Goal: Task Accomplishment & Management: Use online tool/utility

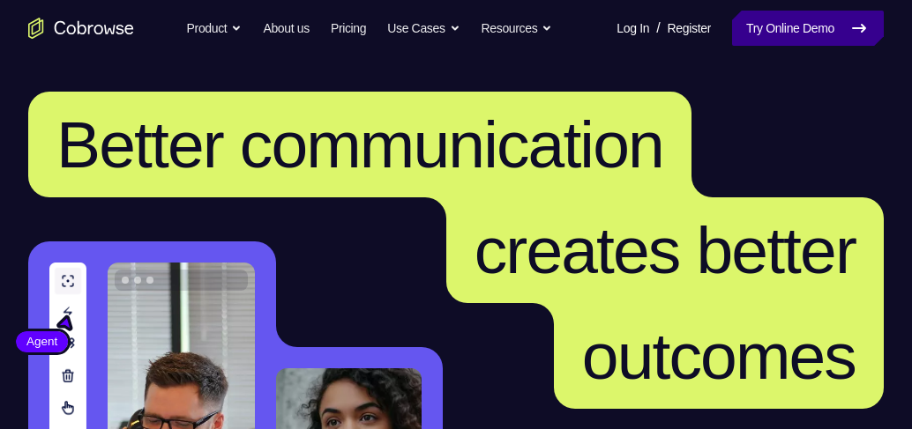
click at [822, 23] on link "Try Online Demo" at bounding box center [808, 28] width 152 height 35
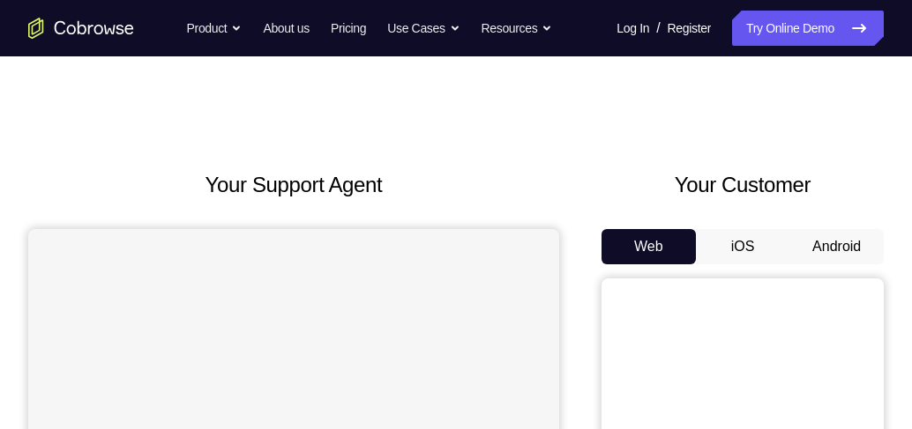
click at [838, 239] on button "Android" at bounding box center [836, 246] width 94 height 35
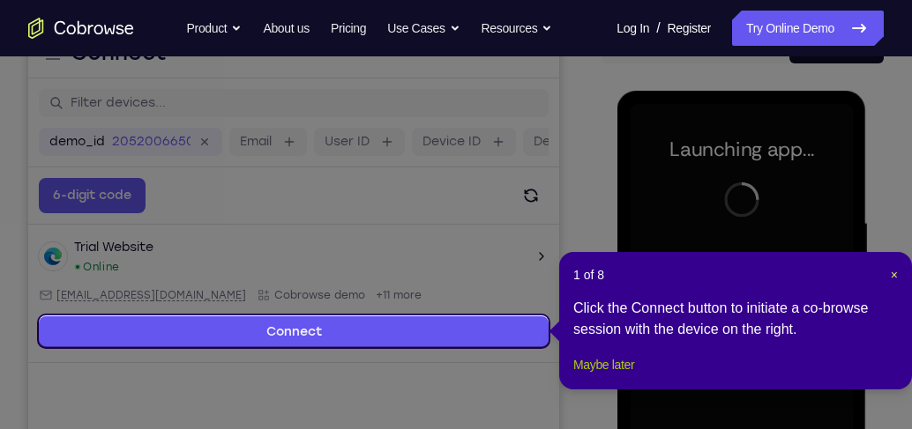
click at [610, 376] on button "Maybe later" at bounding box center [603, 364] width 61 height 21
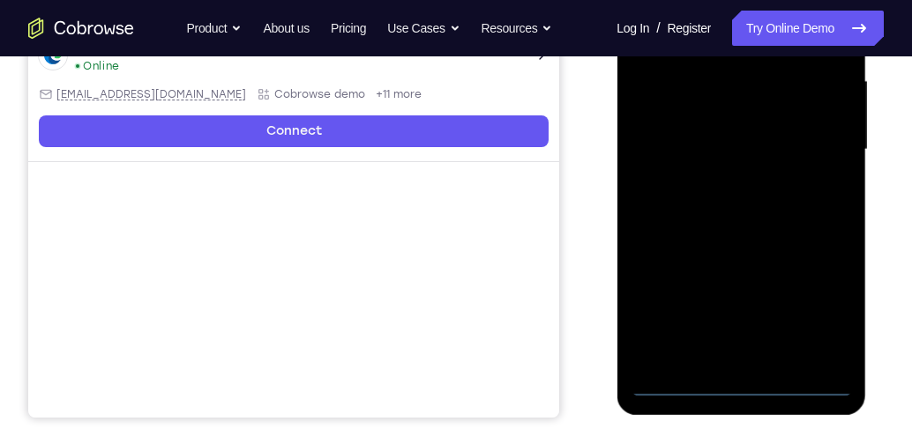
scroll to position [403, 0]
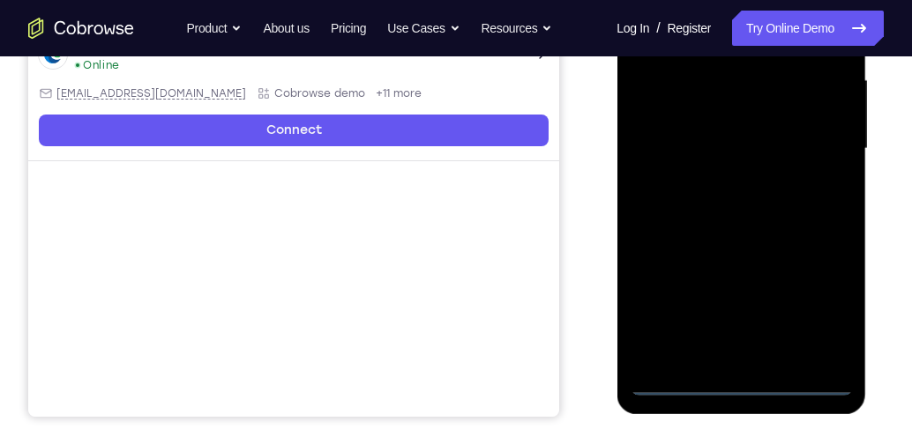
click at [744, 388] on div at bounding box center [740, 149] width 222 height 494
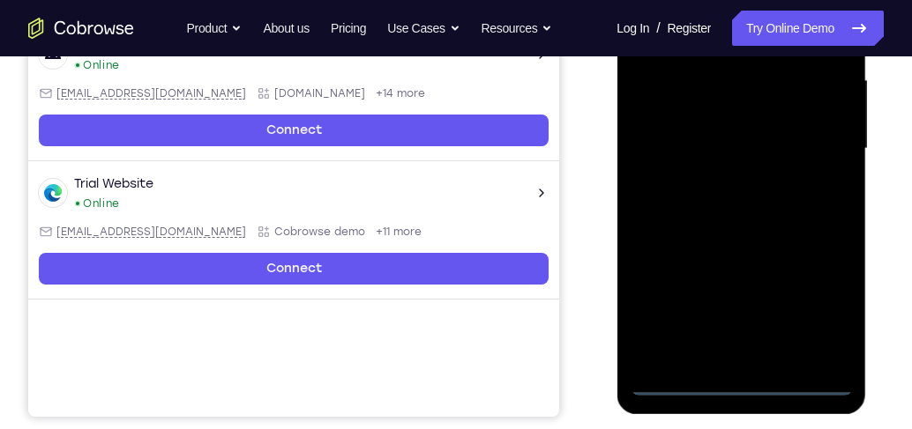
click at [823, 299] on div at bounding box center [740, 149] width 222 height 494
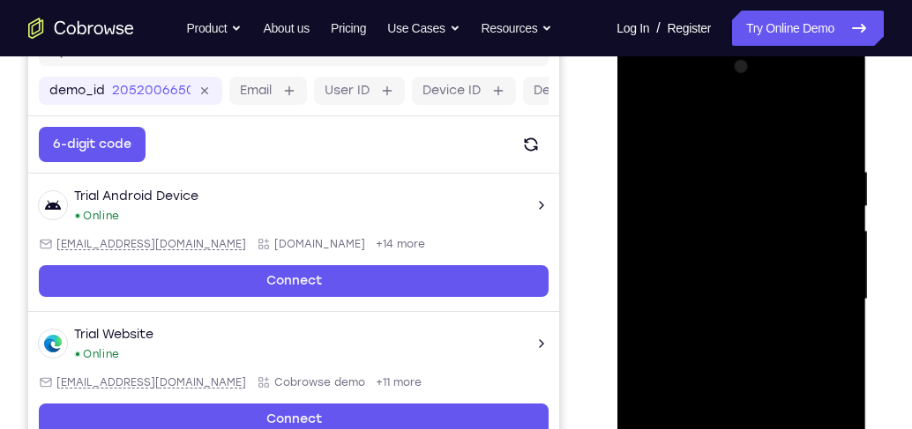
scroll to position [251, 0]
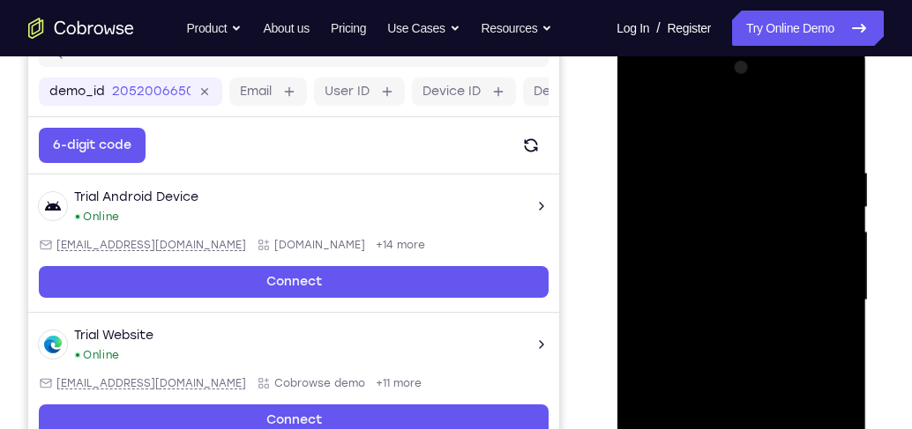
click at [712, 127] on div at bounding box center [740, 301] width 222 height 494
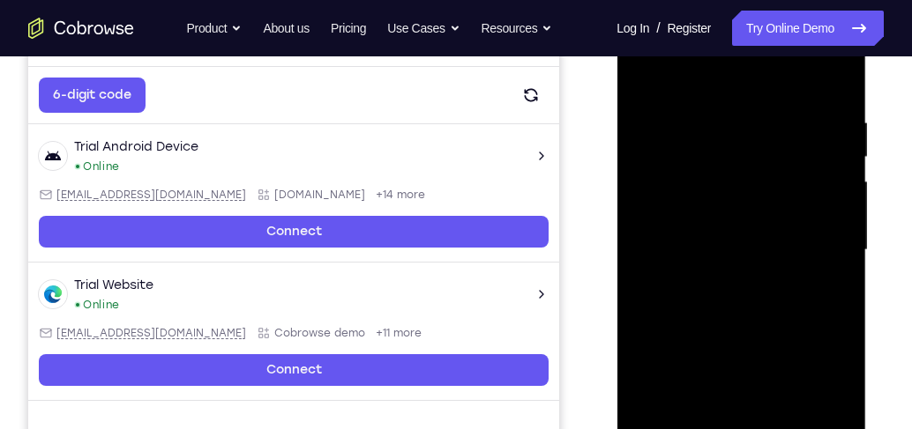
click at [816, 239] on div at bounding box center [740, 251] width 222 height 494
click at [725, 283] on div at bounding box center [740, 251] width 222 height 494
click at [725, 284] on div at bounding box center [740, 251] width 222 height 494
click at [734, 227] on div at bounding box center [740, 251] width 222 height 494
click at [721, 182] on div at bounding box center [740, 251] width 222 height 494
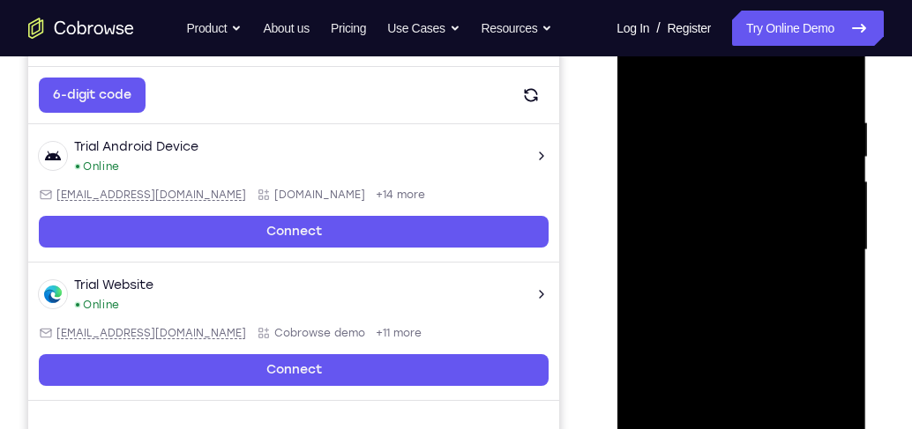
click at [700, 278] on div at bounding box center [740, 251] width 222 height 494
click at [728, 248] on div at bounding box center [740, 251] width 222 height 494
click at [765, 313] on div at bounding box center [740, 251] width 222 height 494
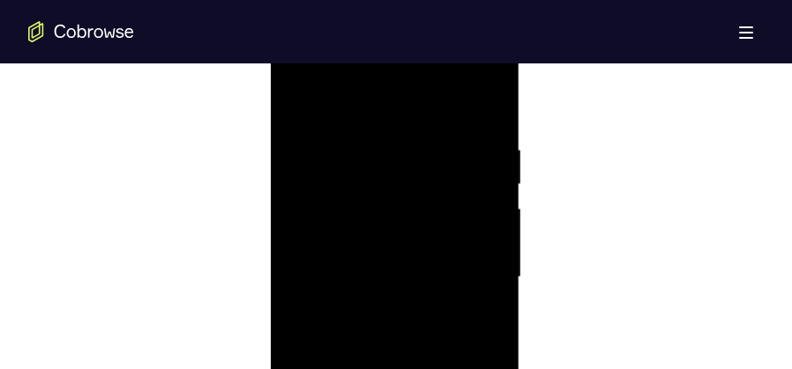
scroll to position [976, 0]
click at [488, 127] on div at bounding box center [394, 283] width 222 height 494
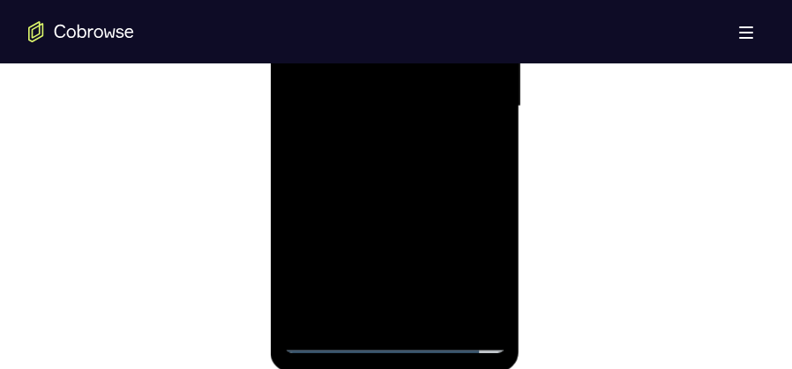
click at [500, 183] on div at bounding box center [394, 107] width 222 height 494
click at [494, 186] on div at bounding box center [394, 107] width 222 height 494
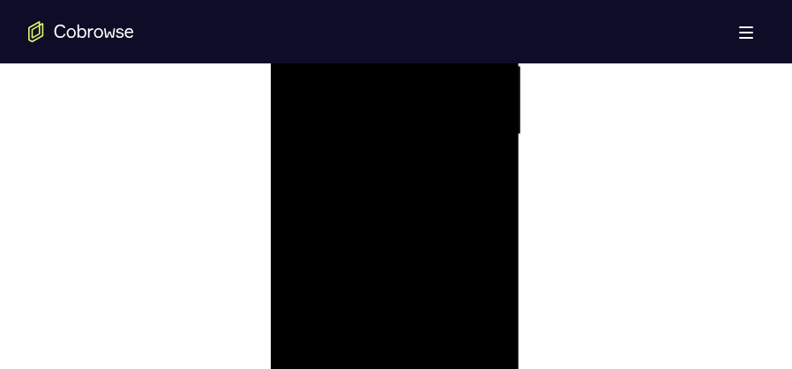
scroll to position [1108, 0]
click at [491, 227] on div at bounding box center [394, 151] width 222 height 494
click at [492, 274] on div at bounding box center [394, 195] width 222 height 494
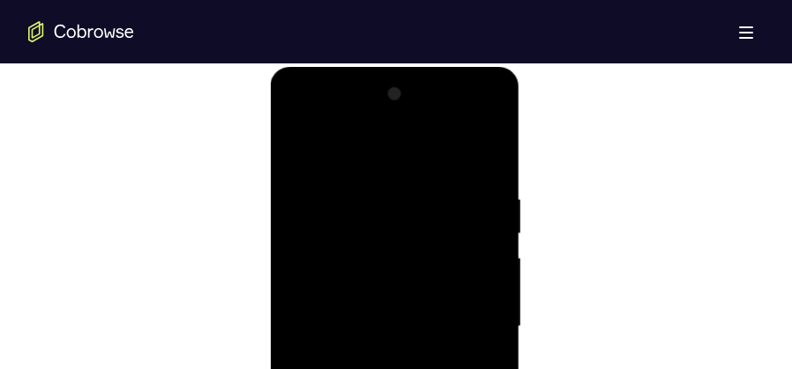
click at [491, 150] on div at bounding box center [394, 327] width 222 height 494
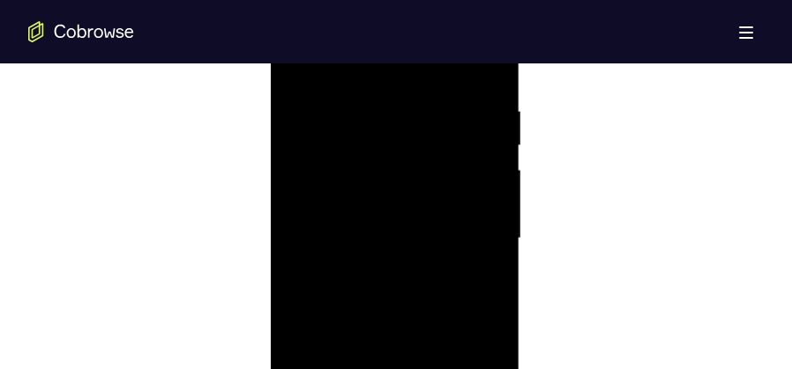
scroll to position [976, 0]
click at [300, 104] on div at bounding box center [394, 283] width 222 height 494
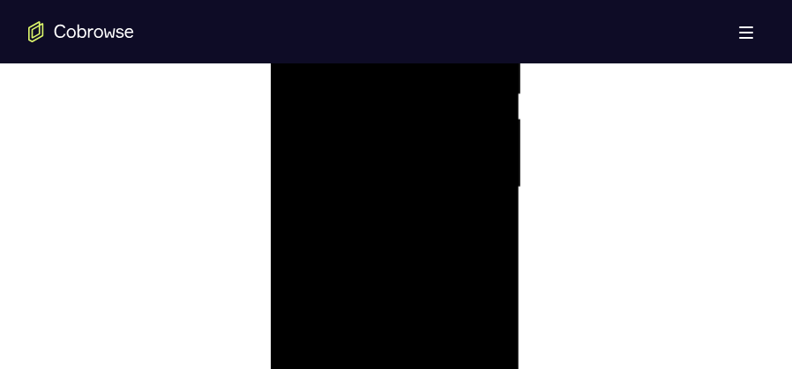
scroll to position [1152, 0]
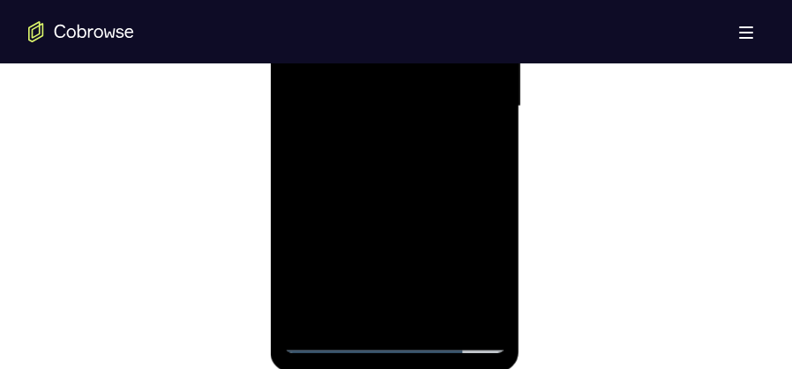
click at [397, 203] on div at bounding box center [394, 107] width 222 height 494
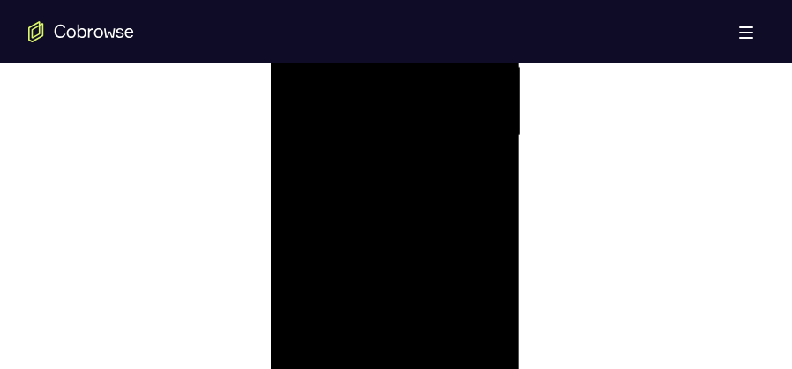
scroll to position [1108, 0]
click at [409, 145] on div at bounding box center [394, 151] width 222 height 494
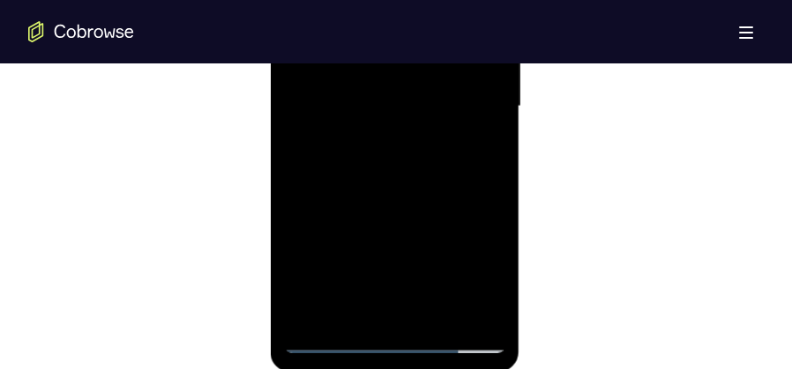
click at [331, 271] on div at bounding box center [394, 107] width 222 height 494
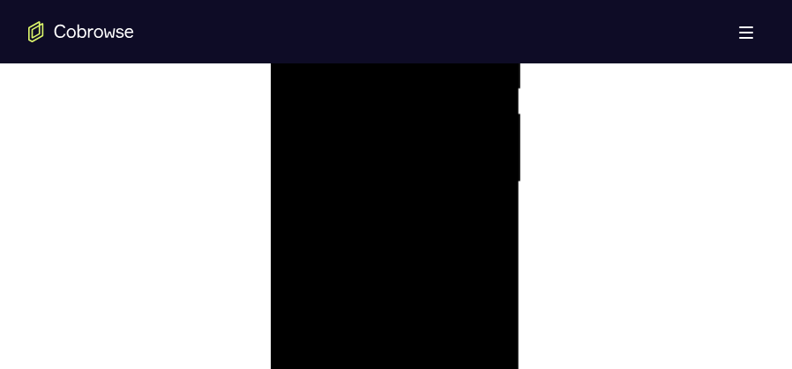
scroll to position [976, 0]
click at [299, 110] on div at bounding box center [394, 283] width 222 height 494
click at [392, 183] on div at bounding box center [394, 151] width 222 height 494
click at [350, 315] on div at bounding box center [394, 151] width 222 height 494
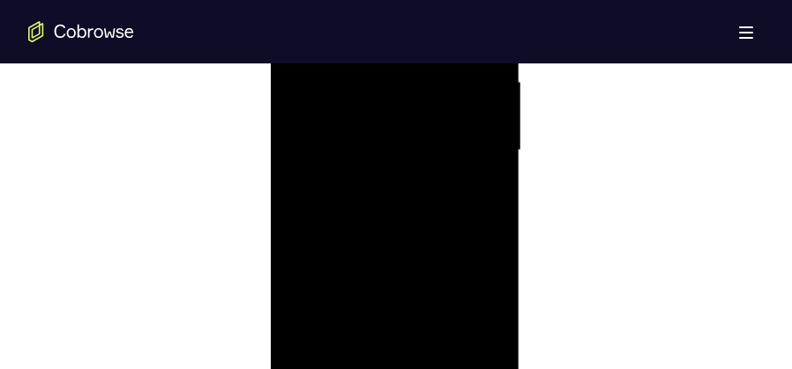
click at [350, 315] on div at bounding box center [394, 151] width 222 height 494
click at [348, 311] on div at bounding box center [394, 151] width 222 height 494
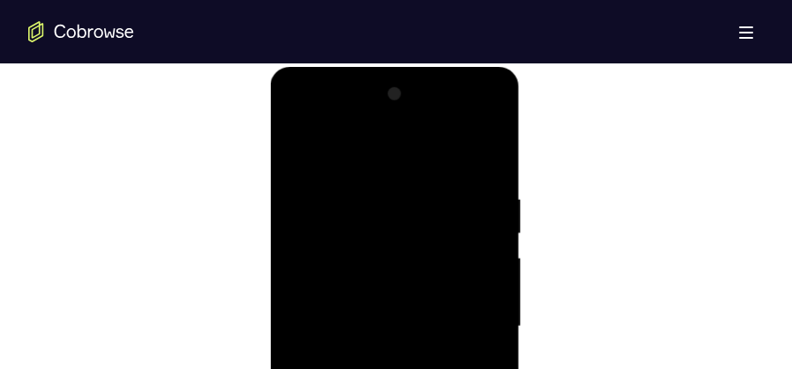
click at [300, 150] on div at bounding box center [394, 327] width 222 height 494
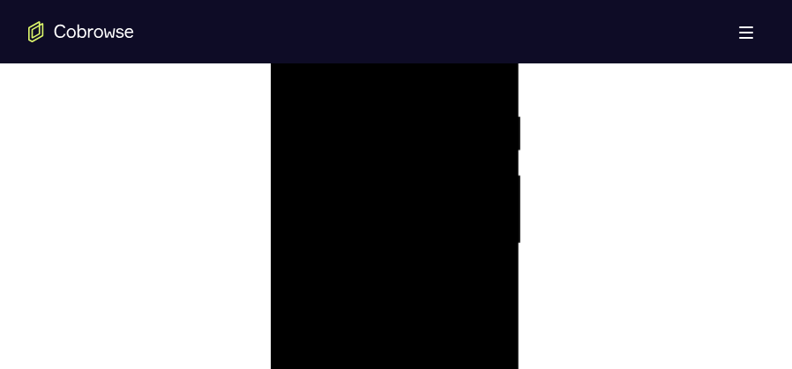
scroll to position [1020, 0]
click at [369, 163] on div at bounding box center [394, 239] width 222 height 494
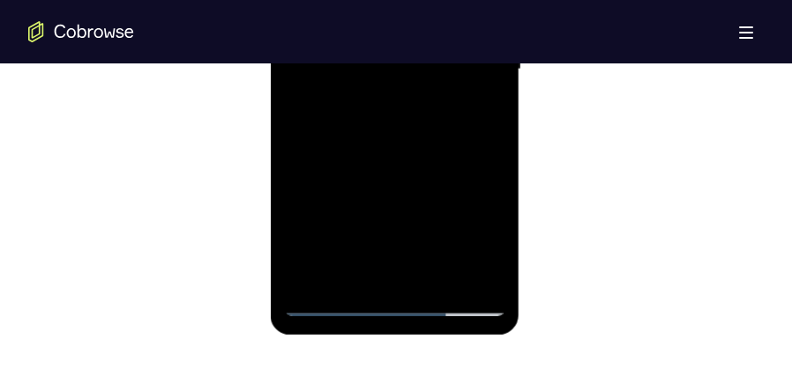
scroll to position [1196, 0]
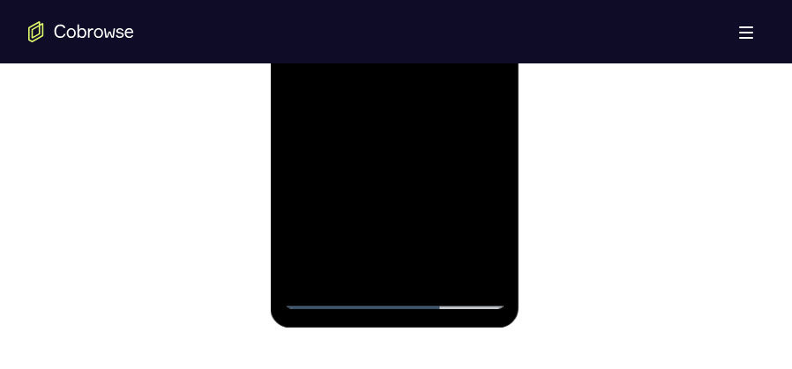
click at [479, 101] on div at bounding box center [394, 63] width 222 height 494
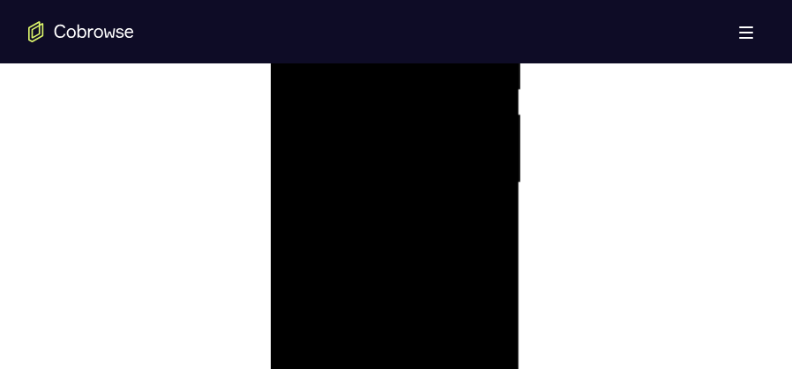
scroll to position [1064, 0]
click at [354, 315] on div at bounding box center [394, 195] width 222 height 494
click at [297, 109] on div at bounding box center [394, 283] width 222 height 494
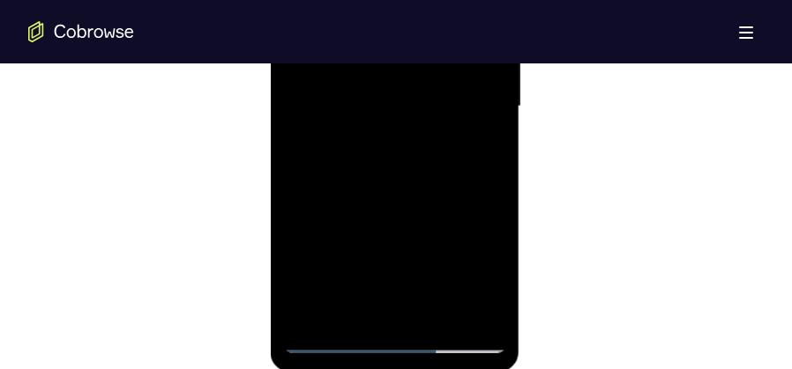
click at [367, 226] on div at bounding box center [394, 107] width 222 height 494
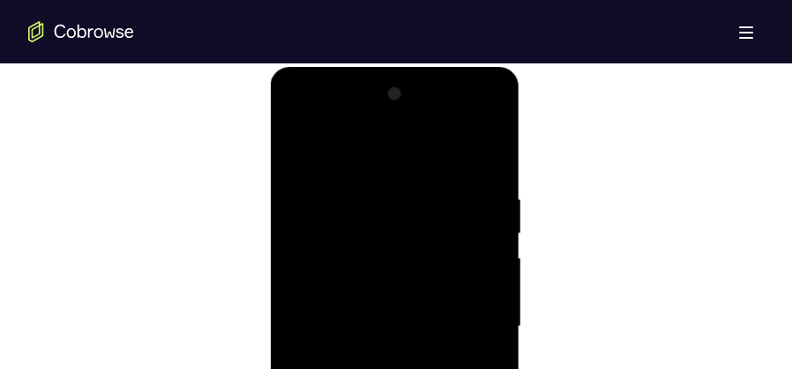
click at [293, 149] on div at bounding box center [394, 327] width 222 height 494
click at [304, 145] on div at bounding box center [394, 327] width 222 height 494
click at [365, 183] on div at bounding box center [394, 327] width 222 height 494
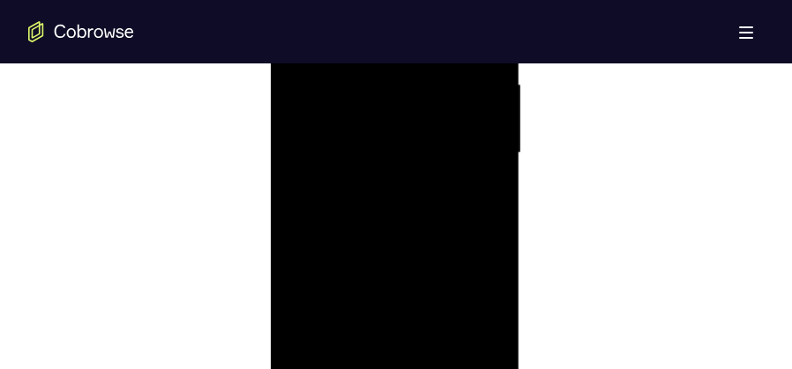
scroll to position [1108, 0]
click at [489, 176] on div at bounding box center [394, 151] width 222 height 494
click at [486, 196] on div at bounding box center [394, 239] width 222 height 494
click at [483, 197] on div at bounding box center [394, 239] width 222 height 494
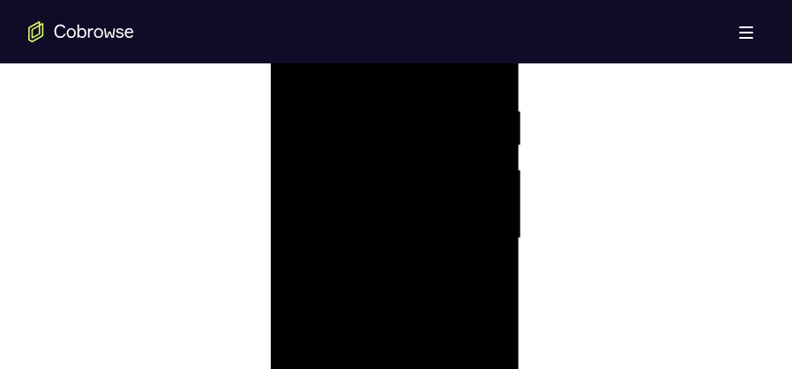
click at [483, 197] on div at bounding box center [394, 239] width 222 height 494
click at [482, 197] on div at bounding box center [394, 239] width 222 height 494
click at [490, 199] on div at bounding box center [394, 239] width 222 height 494
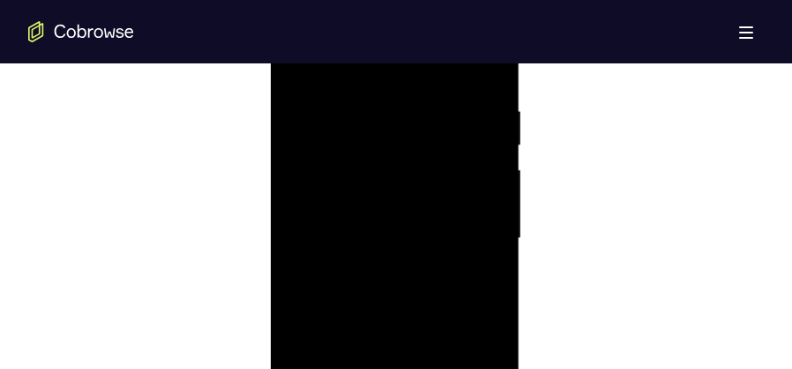
click at [489, 199] on div at bounding box center [394, 239] width 222 height 494
click at [487, 201] on div at bounding box center [394, 239] width 222 height 494
click at [485, 211] on div at bounding box center [394, 195] width 222 height 494
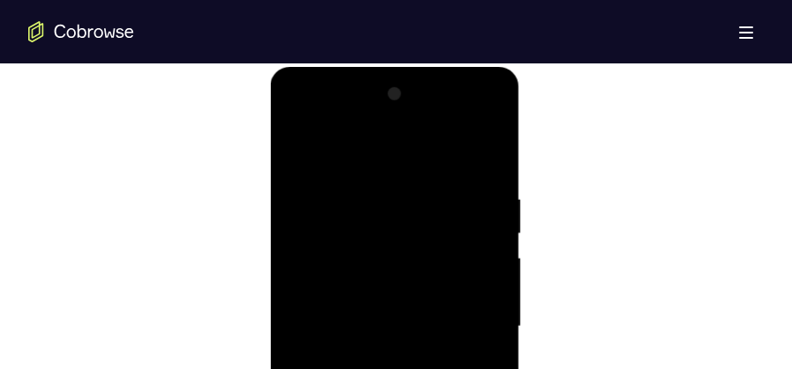
click at [490, 205] on div at bounding box center [394, 327] width 222 height 494
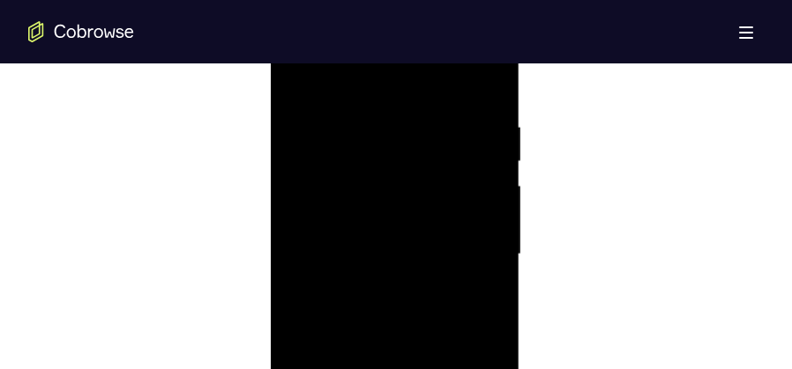
scroll to position [1020, 0]
click at [484, 206] on div at bounding box center [394, 239] width 222 height 494
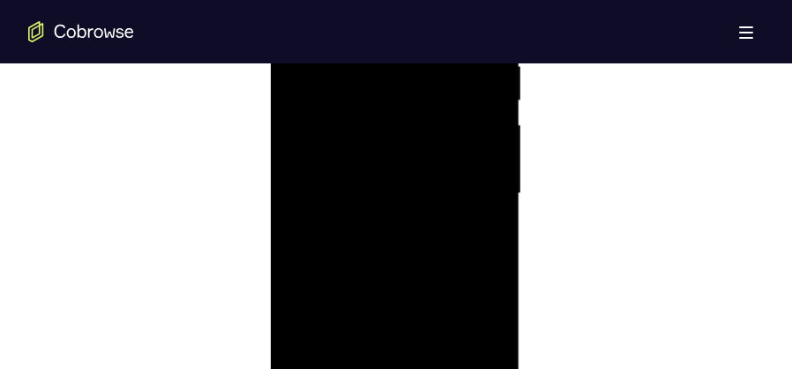
scroll to position [1108, 0]
click at [484, 206] on div at bounding box center [394, 151] width 222 height 494
click at [484, 206] on div at bounding box center [394, 195] width 222 height 494
drag, startPoint x: 484, startPoint y: 162, endPoint x: 414, endPoint y: 215, distance: 87.5
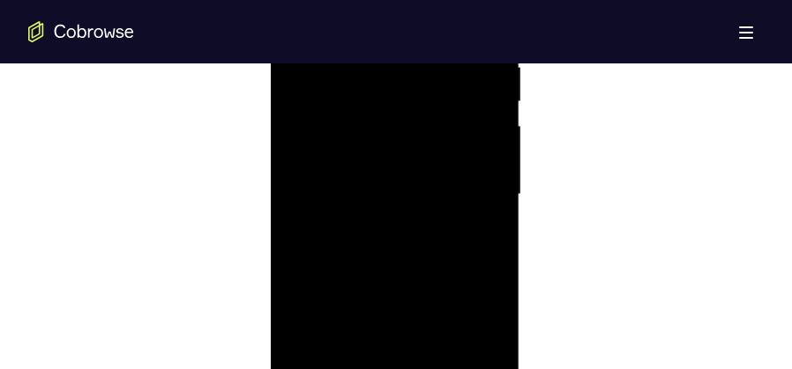
click at [414, 215] on div at bounding box center [394, 195] width 222 height 494
click at [488, 164] on div at bounding box center [394, 283] width 222 height 494
drag, startPoint x: 325, startPoint y: 216, endPoint x: 466, endPoint y: 195, distance: 142.6
click at [466, 195] on div at bounding box center [394, 283] width 222 height 494
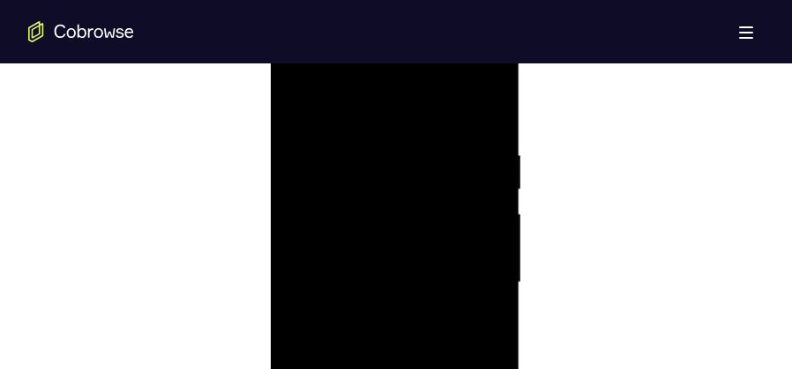
click at [484, 109] on div at bounding box center [394, 283] width 222 height 494
drag, startPoint x: 421, startPoint y: 141, endPoint x: 428, endPoint y: 266, distance: 125.4
click at [428, 266] on div at bounding box center [394, 151] width 222 height 494
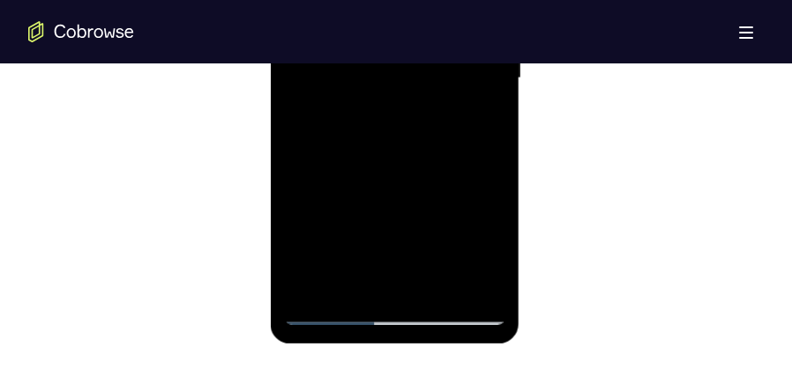
scroll to position [1196, 0]
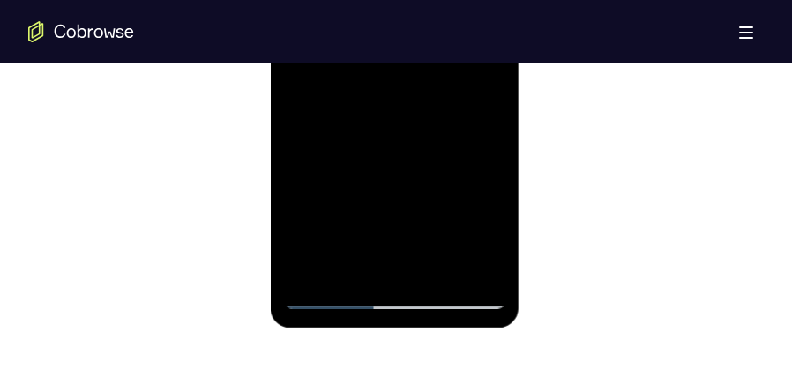
drag, startPoint x: 442, startPoint y: 209, endPoint x: 443, endPoint y: 136, distance: 73.2
click at [443, 136] on div at bounding box center [394, 63] width 222 height 494
drag, startPoint x: 441, startPoint y: 173, endPoint x: 438, endPoint y: 112, distance: 60.9
click at [438, 112] on div at bounding box center [394, 63] width 222 height 494
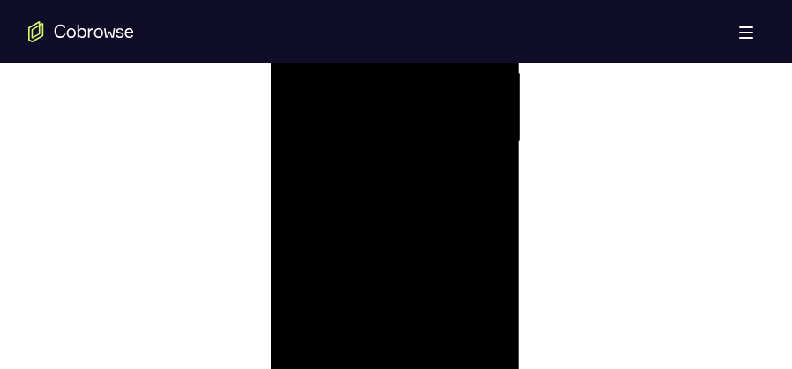
scroll to position [1108, 0]
drag, startPoint x: 451, startPoint y: 215, endPoint x: 444, endPoint y: 103, distance: 112.1
click at [444, 103] on div at bounding box center [394, 151] width 222 height 494
drag, startPoint x: 437, startPoint y: 244, endPoint x: 445, endPoint y: 77, distance: 167.7
click at [445, 77] on div at bounding box center [394, 151] width 222 height 494
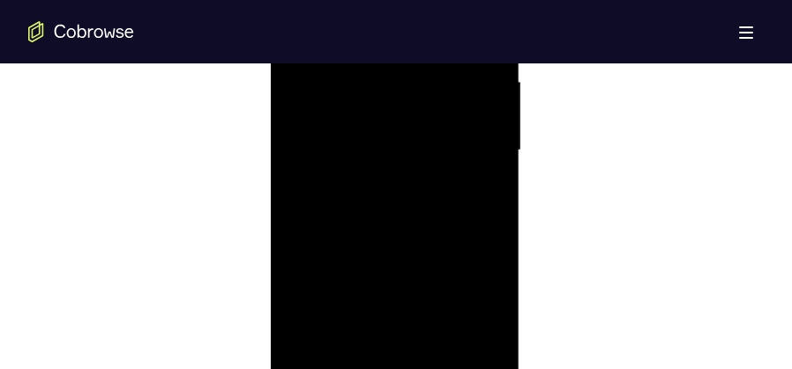
drag, startPoint x: 442, startPoint y: 135, endPoint x: 440, endPoint y: 44, distance: 90.8
click at [440, 44] on div at bounding box center [394, 151] width 222 height 494
drag, startPoint x: 437, startPoint y: 203, endPoint x: 436, endPoint y: 101, distance: 101.4
click at [436, 101] on div at bounding box center [394, 151] width 222 height 494
drag, startPoint x: 443, startPoint y: 215, endPoint x: 440, endPoint y: 91, distance: 124.4
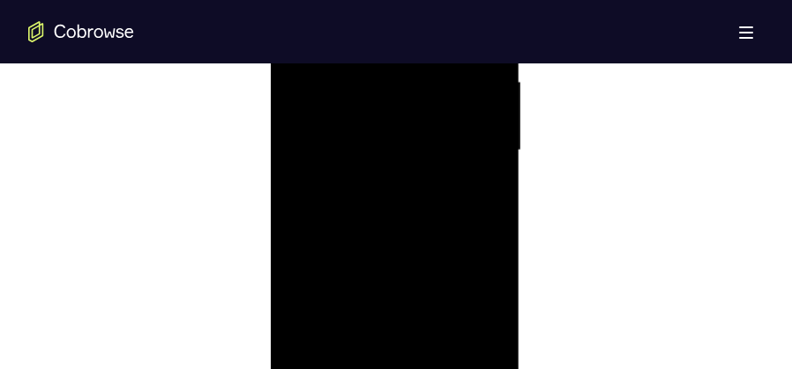
click at [440, 91] on div at bounding box center [394, 151] width 222 height 494
drag, startPoint x: 427, startPoint y: 250, endPoint x: 425, endPoint y: 129, distance: 121.7
click at [425, 129] on div at bounding box center [394, 151] width 222 height 494
drag, startPoint x: 420, startPoint y: 111, endPoint x: 420, endPoint y: 271, distance: 159.6
click at [420, 271] on div at bounding box center [394, 151] width 222 height 494
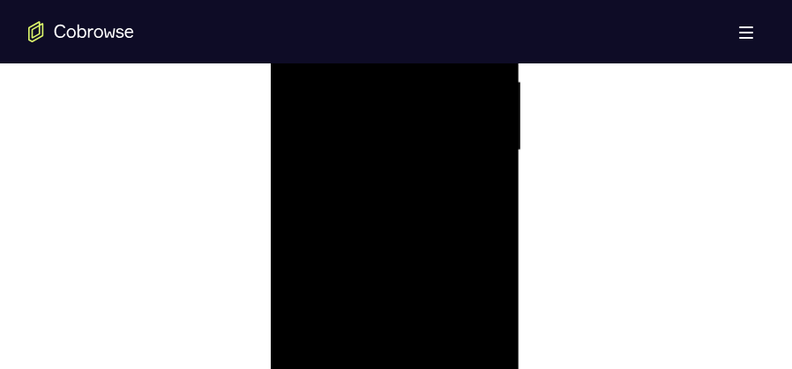
drag, startPoint x: 418, startPoint y: 231, endPoint x: 415, endPoint y: 278, distance: 46.8
click at [415, 278] on div at bounding box center [394, 151] width 222 height 494
drag, startPoint x: 413, startPoint y: 182, endPoint x: 412, endPoint y: 228, distance: 46.7
click at [412, 228] on div at bounding box center [394, 151] width 222 height 494
drag, startPoint x: 413, startPoint y: 261, endPoint x: 419, endPoint y: 214, distance: 47.1
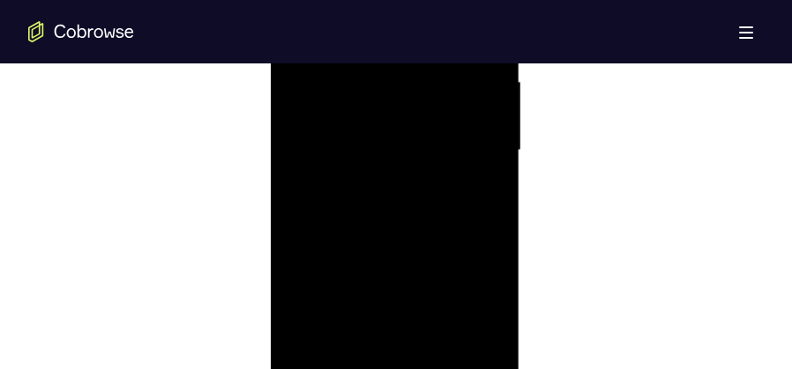
click at [424, 99] on div at bounding box center [394, 151] width 222 height 494
drag, startPoint x: 419, startPoint y: 235, endPoint x: 437, endPoint y: 90, distance: 146.6
click at [437, 90] on div at bounding box center [394, 151] width 222 height 494
drag, startPoint x: 429, startPoint y: 240, endPoint x: 443, endPoint y: 153, distance: 88.3
click at [443, 153] on div at bounding box center [394, 151] width 222 height 494
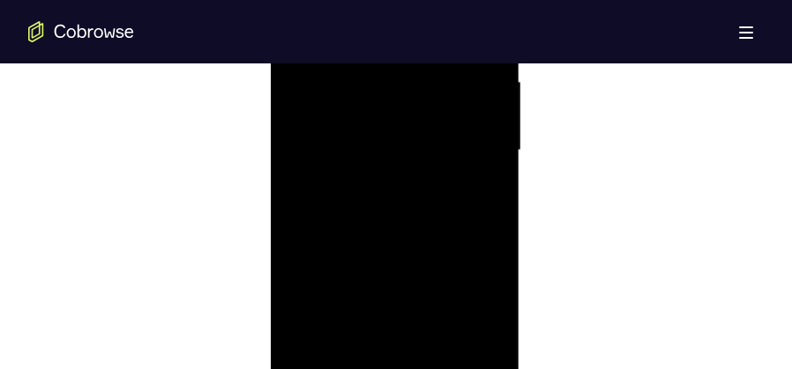
click at [492, 223] on div at bounding box center [394, 151] width 222 height 494
click at [495, 221] on div at bounding box center [394, 151] width 222 height 494
click at [494, 220] on div at bounding box center [394, 151] width 222 height 494
click at [486, 213] on div at bounding box center [394, 151] width 222 height 494
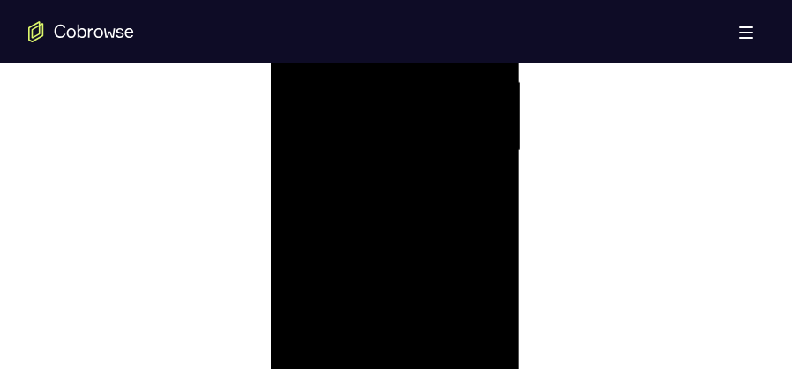
click at [487, 215] on div at bounding box center [394, 151] width 222 height 494
click at [487, 216] on div at bounding box center [394, 151] width 222 height 494
click at [486, 216] on div at bounding box center [394, 151] width 222 height 494
drag, startPoint x: 446, startPoint y: 270, endPoint x: 471, endPoint y: 111, distance: 160.6
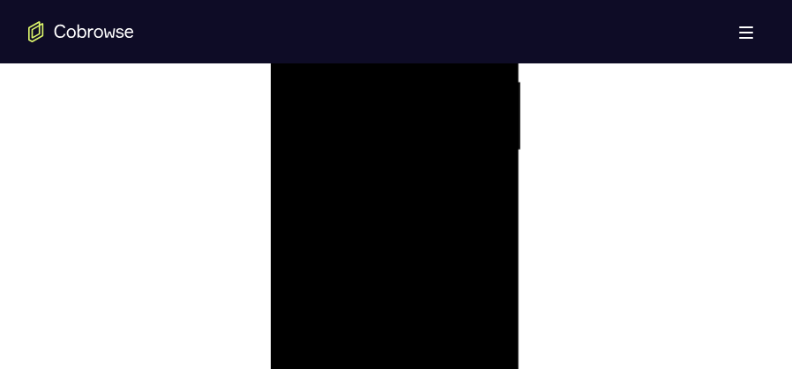
click at [471, 111] on div at bounding box center [394, 151] width 222 height 494
drag, startPoint x: 460, startPoint y: 219, endPoint x: 468, endPoint y: 154, distance: 64.8
click at [468, 154] on div at bounding box center [394, 151] width 222 height 494
drag, startPoint x: 443, startPoint y: 225, endPoint x: 446, endPoint y: 285, distance: 60.1
click at [446, 285] on div at bounding box center [394, 151] width 222 height 494
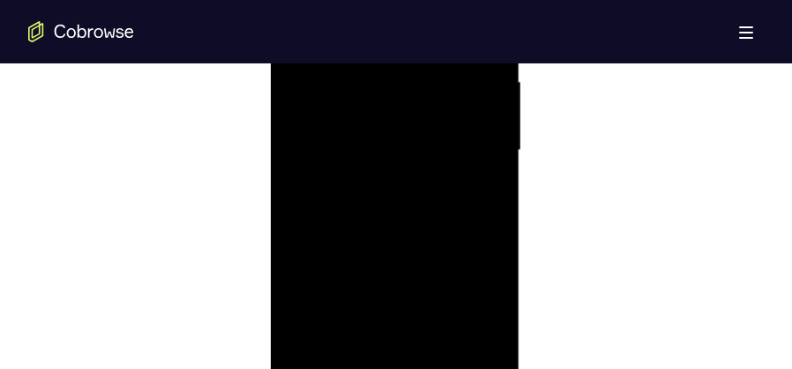
drag, startPoint x: 431, startPoint y: 142, endPoint x: 448, endPoint y: 274, distance: 133.3
click at [448, 274] on div at bounding box center [394, 151] width 222 height 494
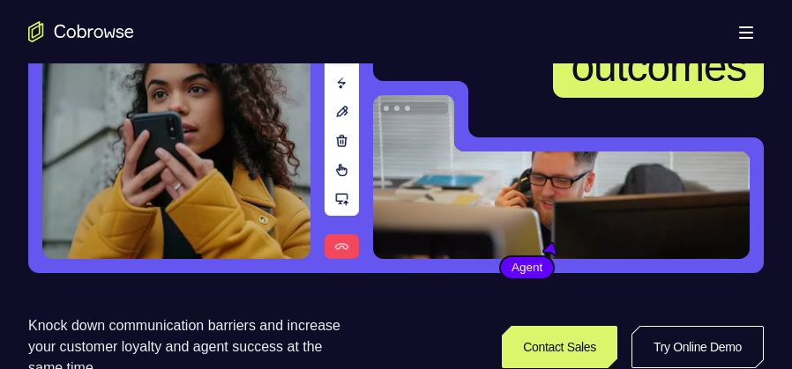
scroll to position [264, 0]
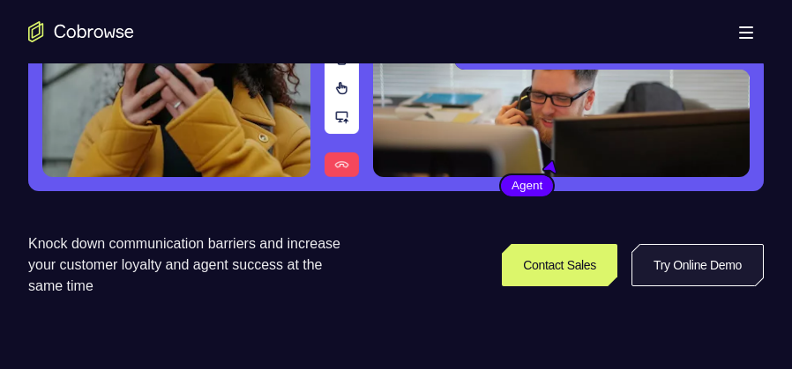
click at [681, 259] on link "Try Online Demo" at bounding box center [697, 265] width 132 height 42
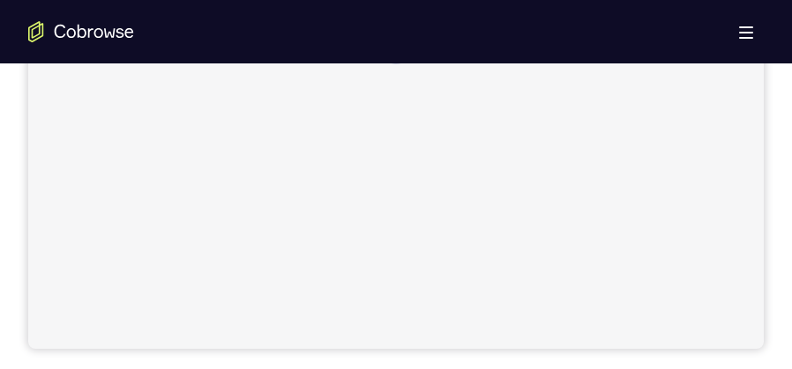
scroll to position [661, 0]
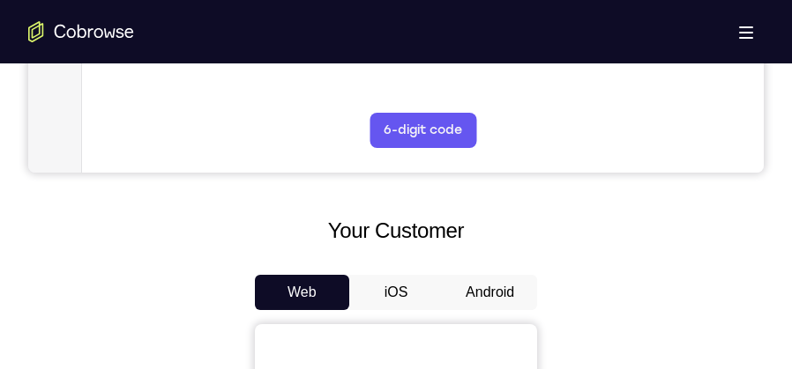
click at [488, 288] on button "Android" at bounding box center [490, 292] width 94 height 35
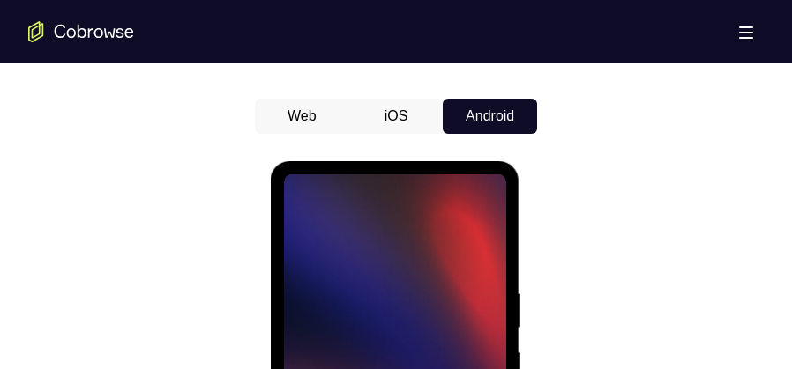
scroll to position [0, 0]
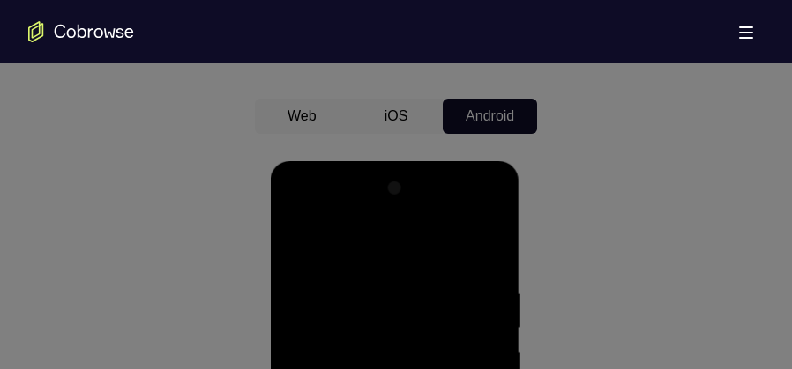
scroll to position [324, 0]
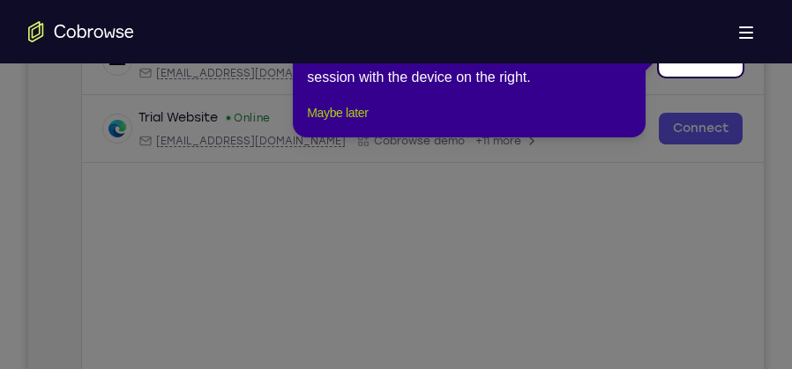
click at [350, 123] on button "Maybe later" at bounding box center [337, 112] width 61 height 21
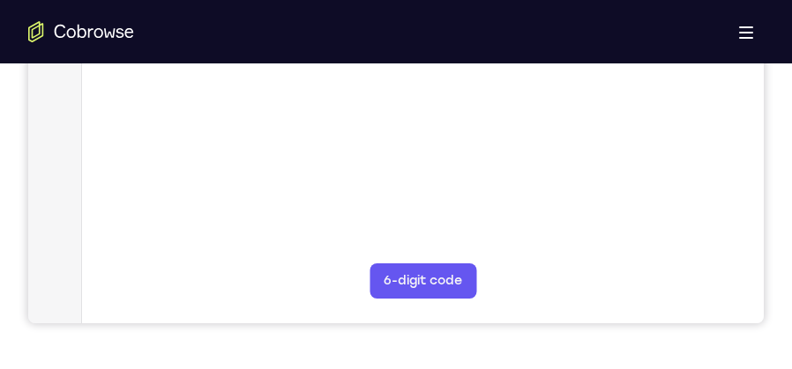
scroll to position [1061, 0]
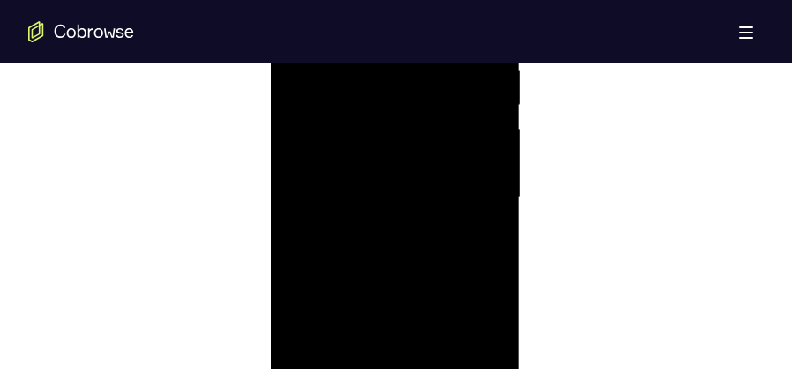
click at [396, 369] on div at bounding box center [394, 199] width 222 height 494
click at [473, 276] on div at bounding box center [394, 113] width 222 height 494
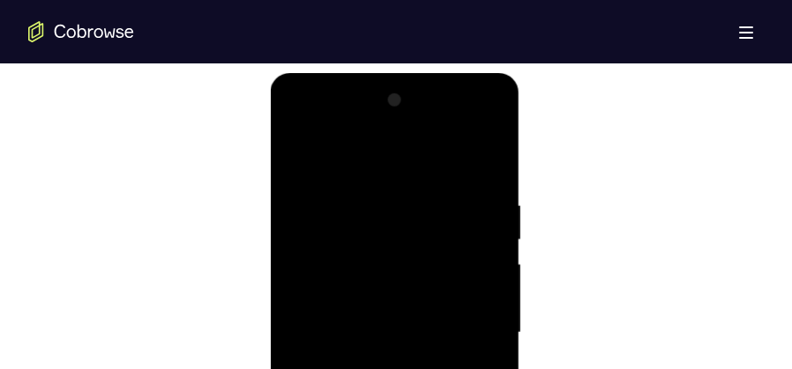
click at [331, 160] on div at bounding box center [394, 333] width 222 height 494
click at [469, 324] on div at bounding box center [394, 333] width 222 height 494
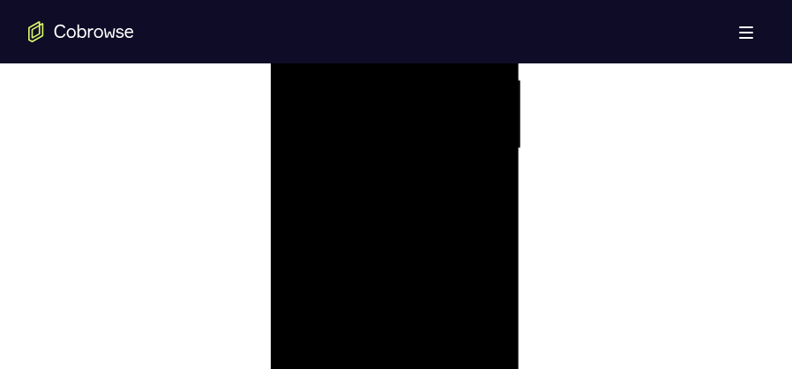
scroll to position [1190, 0]
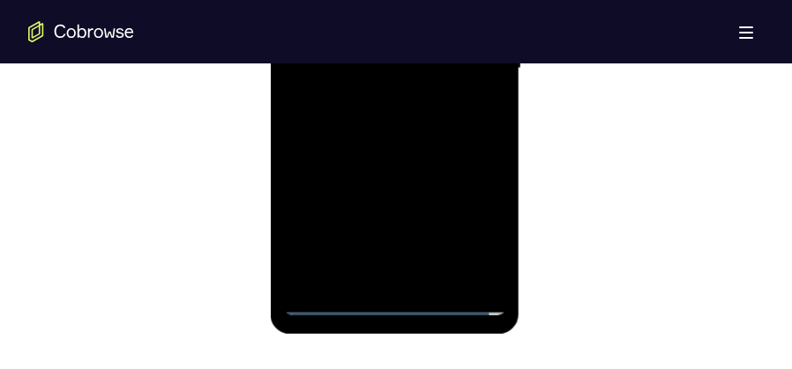
click at [413, 275] on div at bounding box center [394, 69] width 222 height 494
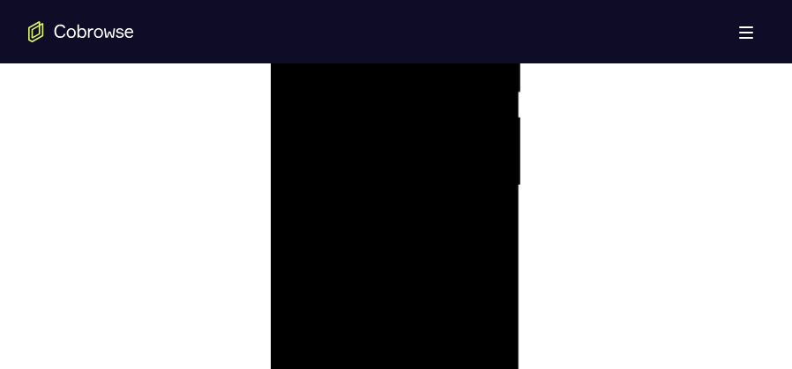
scroll to position [1058, 0]
click at [406, 167] on div at bounding box center [394, 201] width 222 height 494
click at [339, 186] on div at bounding box center [394, 201] width 222 height 494
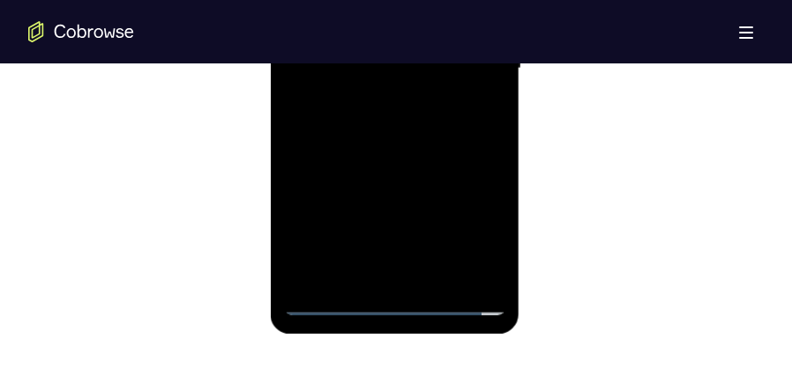
click at [333, 306] on div at bounding box center [394, 69] width 222 height 494
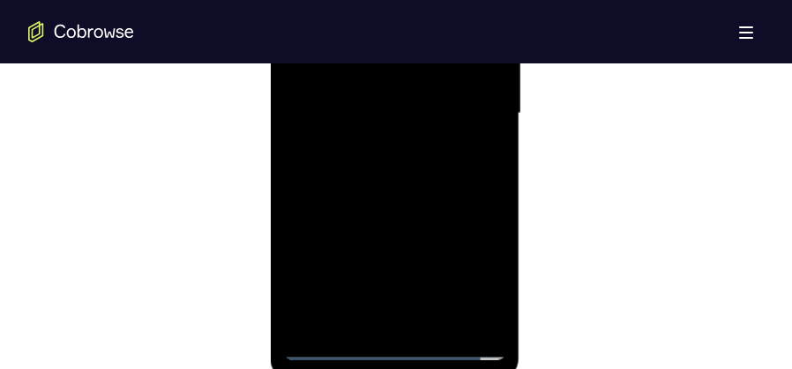
scroll to position [1058, 0]
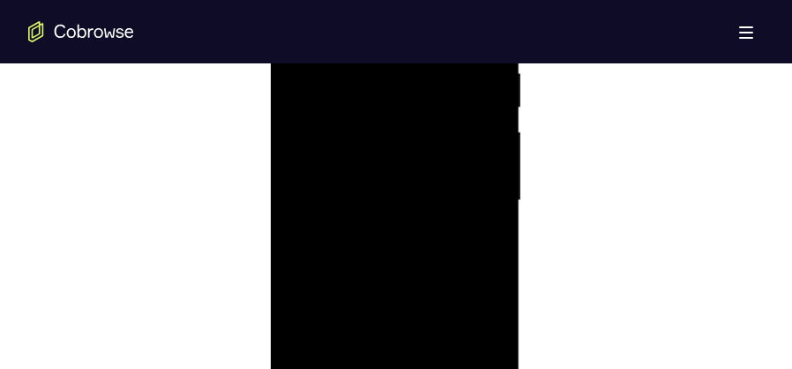
click at [400, 158] on div at bounding box center [394, 201] width 222 height 494
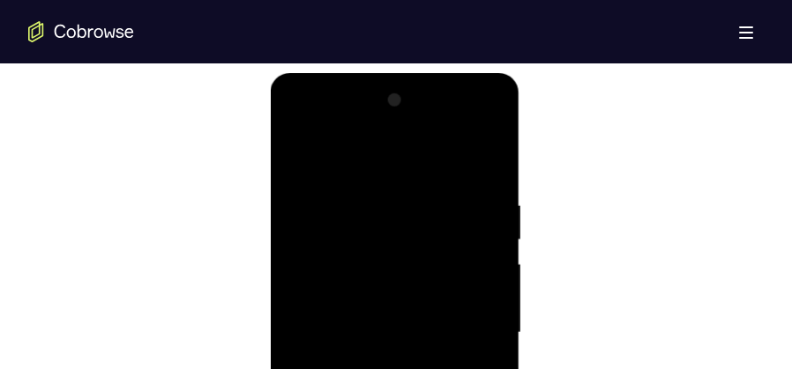
drag, startPoint x: 406, startPoint y: 159, endPoint x: 416, endPoint y: 119, distance: 41.1
click at [415, 120] on div at bounding box center [394, 333] width 222 height 494
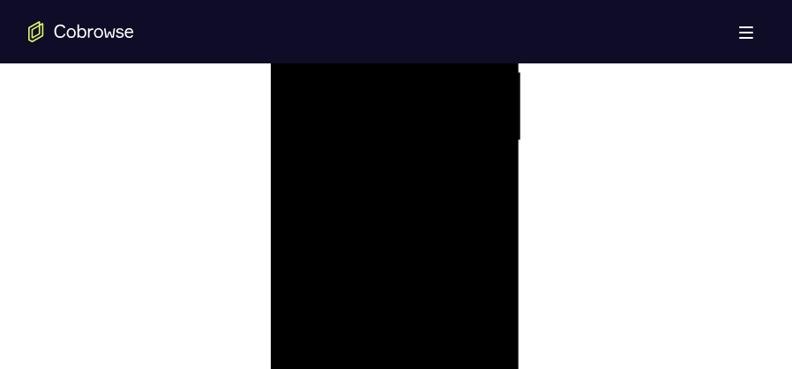
scroll to position [1102, 0]
click at [494, 235] on div at bounding box center [394, 157] width 222 height 494
drag, startPoint x: 472, startPoint y: 260, endPoint x: 476, endPoint y: 168, distance: 92.7
click at [476, 168] on div at bounding box center [394, 157] width 222 height 494
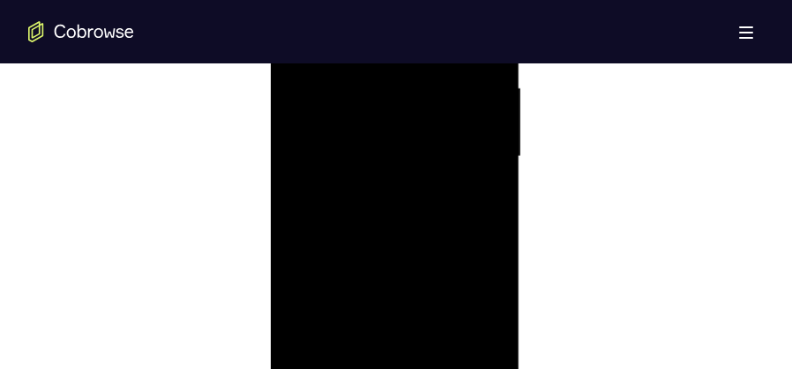
drag, startPoint x: 456, startPoint y: 229, endPoint x: 443, endPoint y: 112, distance: 118.0
click at [443, 112] on div at bounding box center [394, 157] width 222 height 494
click at [496, 152] on div at bounding box center [394, 157] width 222 height 494
click at [495, 153] on div at bounding box center [394, 157] width 222 height 494
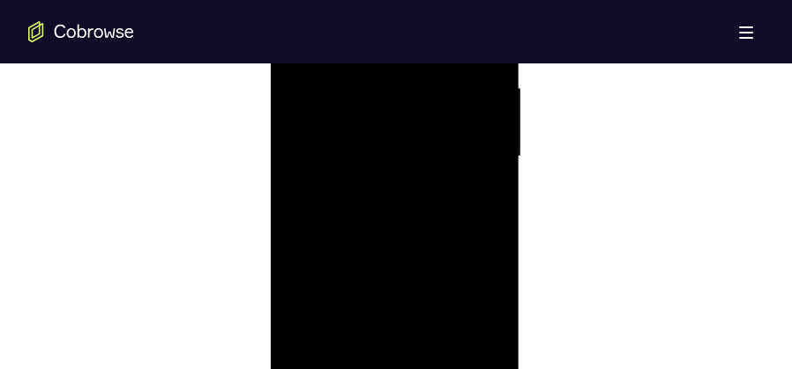
click at [494, 154] on div at bounding box center [394, 157] width 222 height 494
click at [493, 235] on div at bounding box center [394, 245] width 222 height 494
drag, startPoint x: 424, startPoint y: 190, endPoint x: 432, endPoint y: 262, distance: 72.7
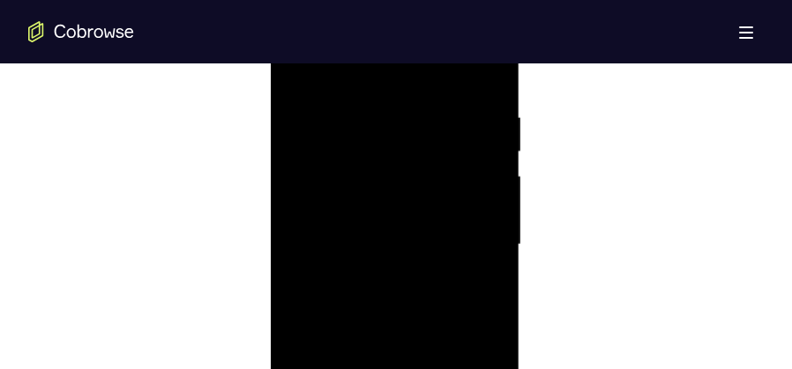
click at [432, 262] on div at bounding box center [394, 245] width 222 height 494
click at [339, 142] on div at bounding box center [394, 245] width 222 height 494
drag, startPoint x: 426, startPoint y: 138, endPoint x: 428, endPoint y: 239, distance: 100.5
click at [428, 239] on div at bounding box center [394, 245] width 222 height 494
drag, startPoint x: 401, startPoint y: 173, endPoint x: 398, endPoint y: 264, distance: 90.9
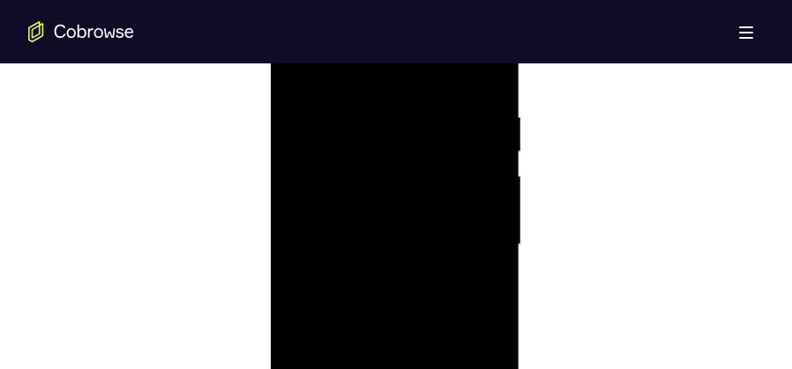
click at [398, 264] on div at bounding box center [394, 245] width 222 height 494
drag, startPoint x: 395, startPoint y: 149, endPoint x: 394, endPoint y: 262, distance: 112.9
click at [394, 262] on div at bounding box center [394, 245] width 222 height 494
drag, startPoint x: 386, startPoint y: 138, endPoint x: 388, endPoint y: 264, distance: 127.0
click at [388, 264] on div at bounding box center [394, 245] width 222 height 494
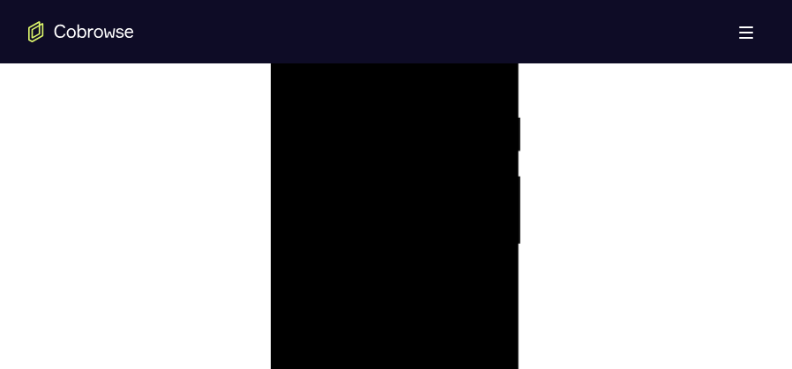
drag, startPoint x: 382, startPoint y: 158, endPoint x: 383, endPoint y: 239, distance: 81.1
click at [383, 239] on div at bounding box center [394, 245] width 222 height 494
drag, startPoint x: 373, startPoint y: 155, endPoint x: 372, endPoint y: 220, distance: 64.4
click at [372, 220] on div at bounding box center [394, 245] width 222 height 494
drag, startPoint x: 373, startPoint y: 194, endPoint x: 371, endPoint y: 265, distance: 71.4
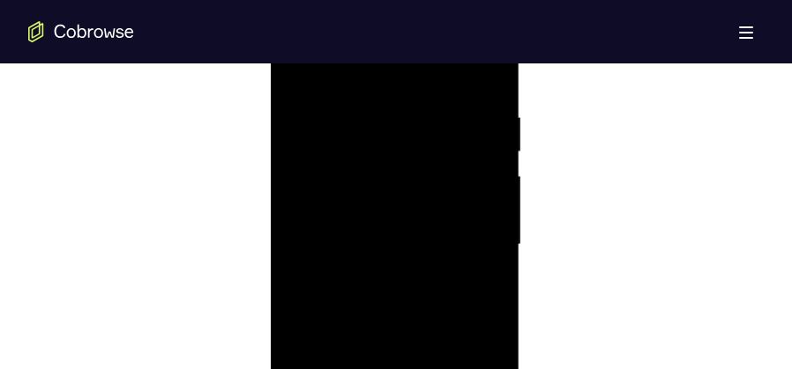
click at [371, 265] on div at bounding box center [394, 245] width 222 height 494
click at [301, 67] on div at bounding box center [394, 245] width 222 height 494
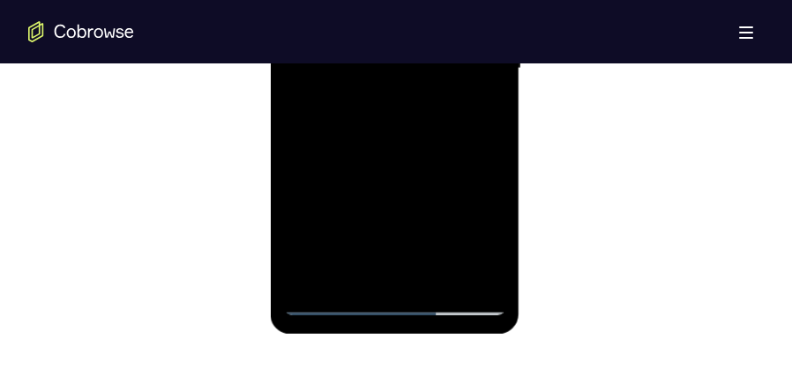
click at [304, 272] on div at bounding box center [394, 69] width 222 height 494
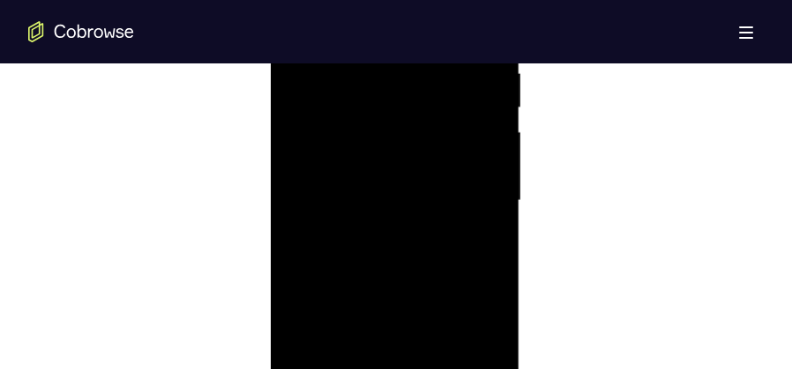
scroll to position [1102, 0]
click at [485, 237] on div at bounding box center [394, 157] width 222 height 494
drag, startPoint x: 439, startPoint y: 282, endPoint x: 430, endPoint y: 190, distance: 92.1
click at [430, 186] on div at bounding box center [394, 157] width 222 height 494
drag, startPoint x: 415, startPoint y: 255, endPoint x: 420, endPoint y: 174, distance: 81.2
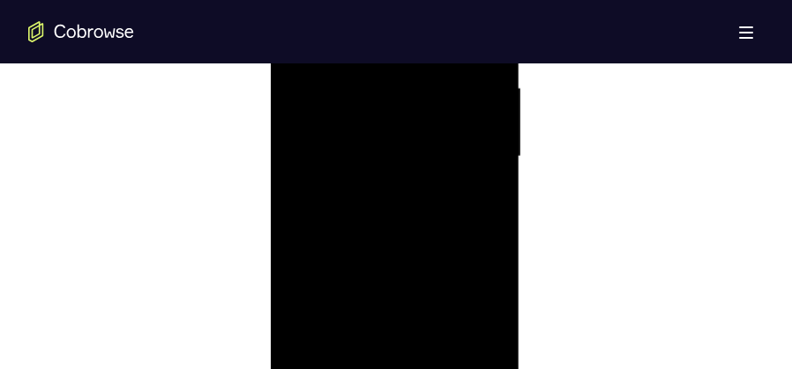
click at [420, 174] on div at bounding box center [394, 157] width 222 height 494
drag, startPoint x: 439, startPoint y: 224, endPoint x: 434, endPoint y: 155, distance: 69.0
click at [449, 133] on div at bounding box center [394, 157] width 222 height 494
drag, startPoint x: 424, startPoint y: 250, endPoint x: 445, endPoint y: 118, distance: 133.9
click at [445, 119] on div at bounding box center [394, 157] width 222 height 494
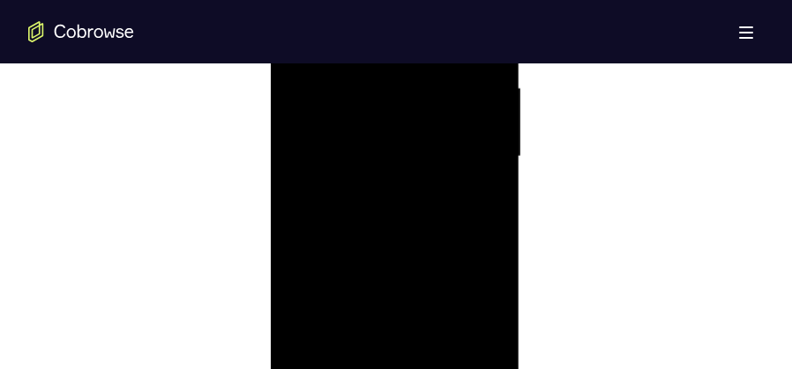
drag, startPoint x: 466, startPoint y: 280, endPoint x: 475, endPoint y: 339, distance: 59.7
click at [475, 339] on div at bounding box center [394, 157] width 222 height 494
click at [488, 182] on div at bounding box center [394, 157] width 222 height 494
click at [488, 183] on div at bounding box center [394, 157] width 222 height 494
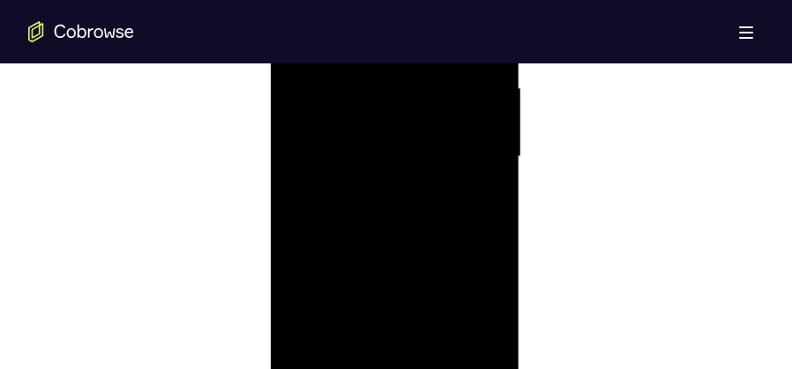
drag, startPoint x: 439, startPoint y: 263, endPoint x: 433, endPoint y: 141, distance: 121.8
click at [433, 141] on div at bounding box center [394, 157] width 222 height 494
drag, startPoint x: 443, startPoint y: 188, endPoint x: 444, endPoint y: 101, distance: 87.3
click at [444, 101] on div at bounding box center [394, 157] width 222 height 494
drag, startPoint x: 458, startPoint y: 218, endPoint x: 462, endPoint y: 124, distance: 93.6
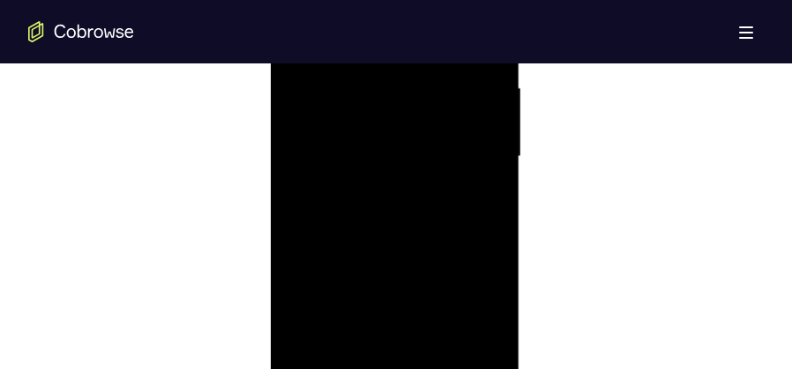
click at [462, 124] on div at bounding box center [394, 157] width 222 height 494
drag, startPoint x: 463, startPoint y: 190, endPoint x: 460, endPoint y: 146, distance: 43.3
click at [460, 146] on div at bounding box center [394, 157] width 222 height 494
drag, startPoint x: 459, startPoint y: 195, endPoint x: 463, endPoint y: 165, distance: 30.2
click at [463, 165] on div at bounding box center [394, 157] width 222 height 494
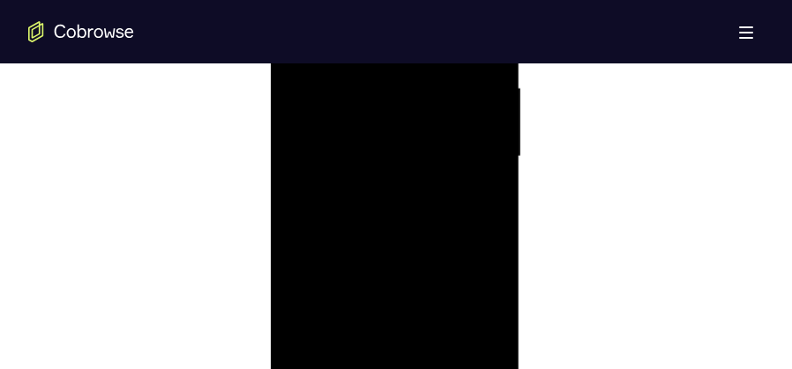
drag, startPoint x: 454, startPoint y: 193, endPoint x: 454, endPoint y: 177, distance: 15.9
click at [454, 177] on div at bounding box center [394, 157] width 222 height 494
drag, startPoint x: 450, startPoint y: 153, endPoint x: 445, endPoint y: 176, distance: 23.3
click at [445, 176] on div at bounding box center [394, 157] width 222 height 494
drag, startPoint x: 459, startPoint y: 217, endPoint x: 458, endPoint y: 189, distance: 28.2
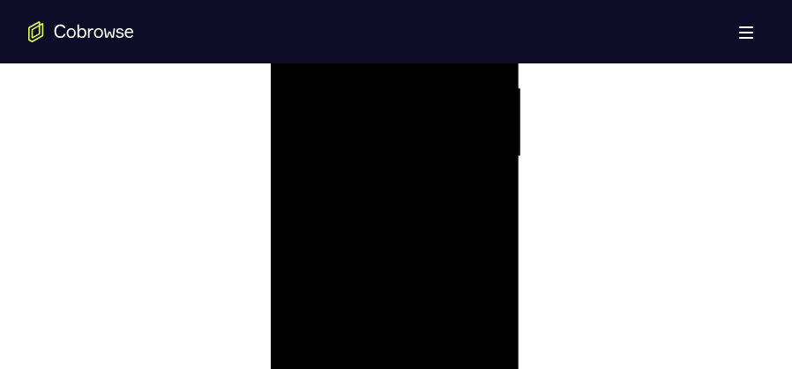
click at [458, 189] on div at bounding box center [394, 157] width 222 height 494
drag, startPoint x: 443, startPoint y: 180, endPoint x: 428, endPoint y: 271, distance: 92.0
click at [428, 271] on div at bounding box center [394, 157] width 222 height 494
drag, startPoint x: 451, startPoint y: 264, endPoint x: 451, endPoint y: 201, distance: 62.6
click at [451, 201] on div at bounding box center [394, 157] width 222 height 494
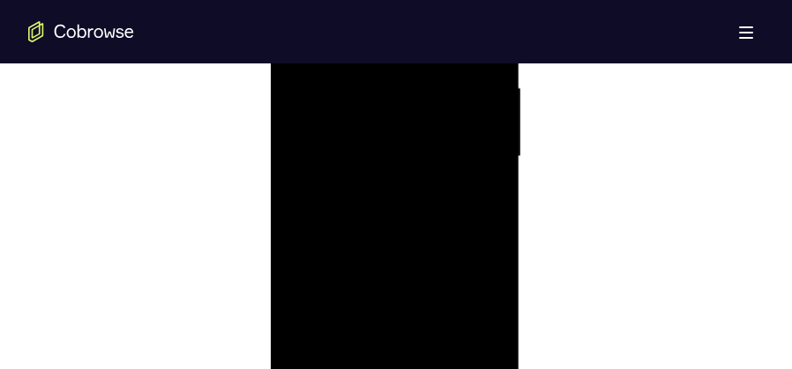
drag, startPoint x: 436, startPoint y: 253, endPoint x: 441, endPoint y: 215, distance: 38.2
click at [441, 215] on div at bounding box center [394, 157] width 222 height 494
drag, startPoint x: 387, startPoint y: 160, endPoint x: 399, endPoint y: 217, distance: 57.6
click at [399, 217] on div at bounding box center [394, 157] width 222 height 494
drag, startPoint x: 413, startPoint y: 233, endPoint x: 415, endPoint y: 266, distance: 33.6
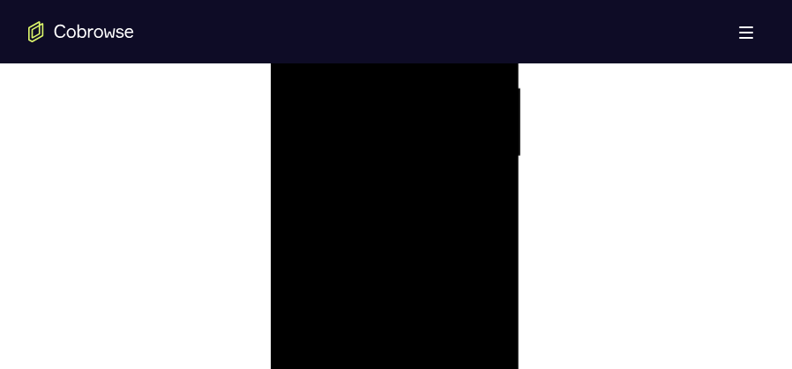
click at [415, 266] on div at bounding box center [394, 157] width 222 height 494
drag, startPoint x: 396, startPoint y: 139, endPoint x: 410, endPoint y: 267, distance: 128.6
click at [410, 267] on div at bounding box center [394, 157] width 222 height 494
click at [410, 235] on div at bounding box center [394, 157] width 222 height 494
drag, startPoint x: 422, startPoint y: 255, endPoint x: 429, endPoint y: 205, distance: 50.7
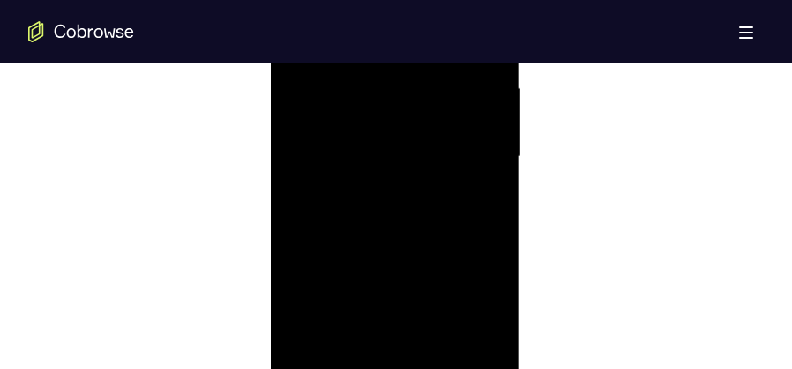
click at [429, 205] on div at bounding box center [394, 157] width 222 height 494
drag, startPoint x: 430, startPoint y: 274, endPoint x: 428, endPoint y: 169, distance: 104.9
click at [428, 169] on div at bounding box center [394, 157] width 222 height 494
drag, startPoint x: 433, startPoint y: 285, endPoint x: 439, endPoint y: 144, distance: 141.2
click at [439, 144] on div at bounding box center [394, 157] width 222 height 494
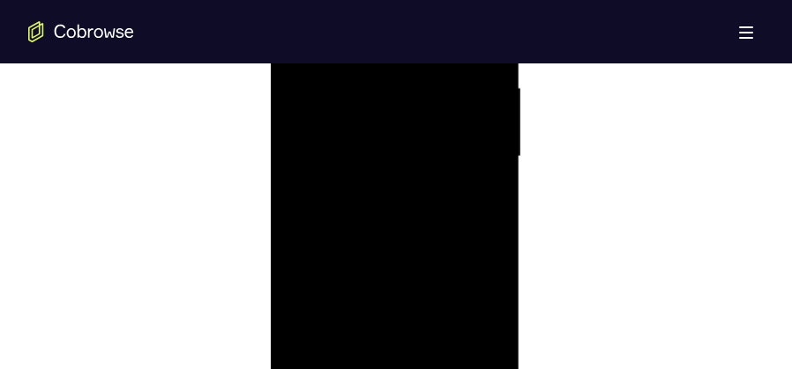
drag, startPoint x: 438, startPoint y: 234, endPoint x: 421, endPoint y: 160, distance: 75.1
click at [432, 129] on div at bounding box center [394, 157] width 222 height 494
drag, startPoint x: 422, startPoint y: 237, endPoint x: 428, endPoint y: 138, distance: 99.8
click at [428, 138] on div at bounding box center [394, 157] width 222 height 494
drag, startPoint x: 397, startPoint y: 139, endPoint x: 400, endPoint y: 183, distance: 44.2
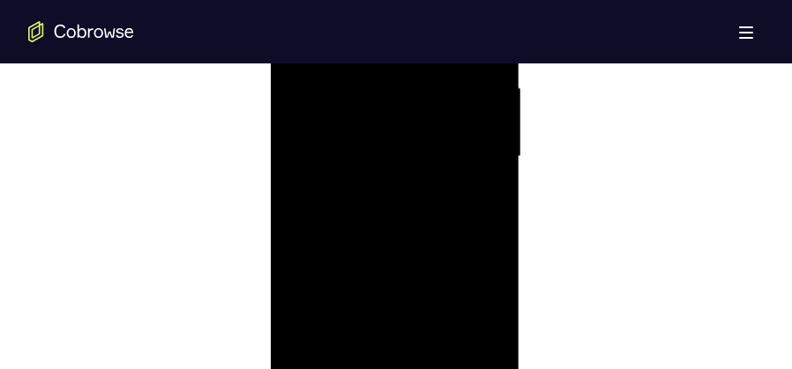
click at [400, 183] on div at bounding box center [394, 157] width 222 height 494
